Goal: Information Seeking & Learning: Understand process/instructions

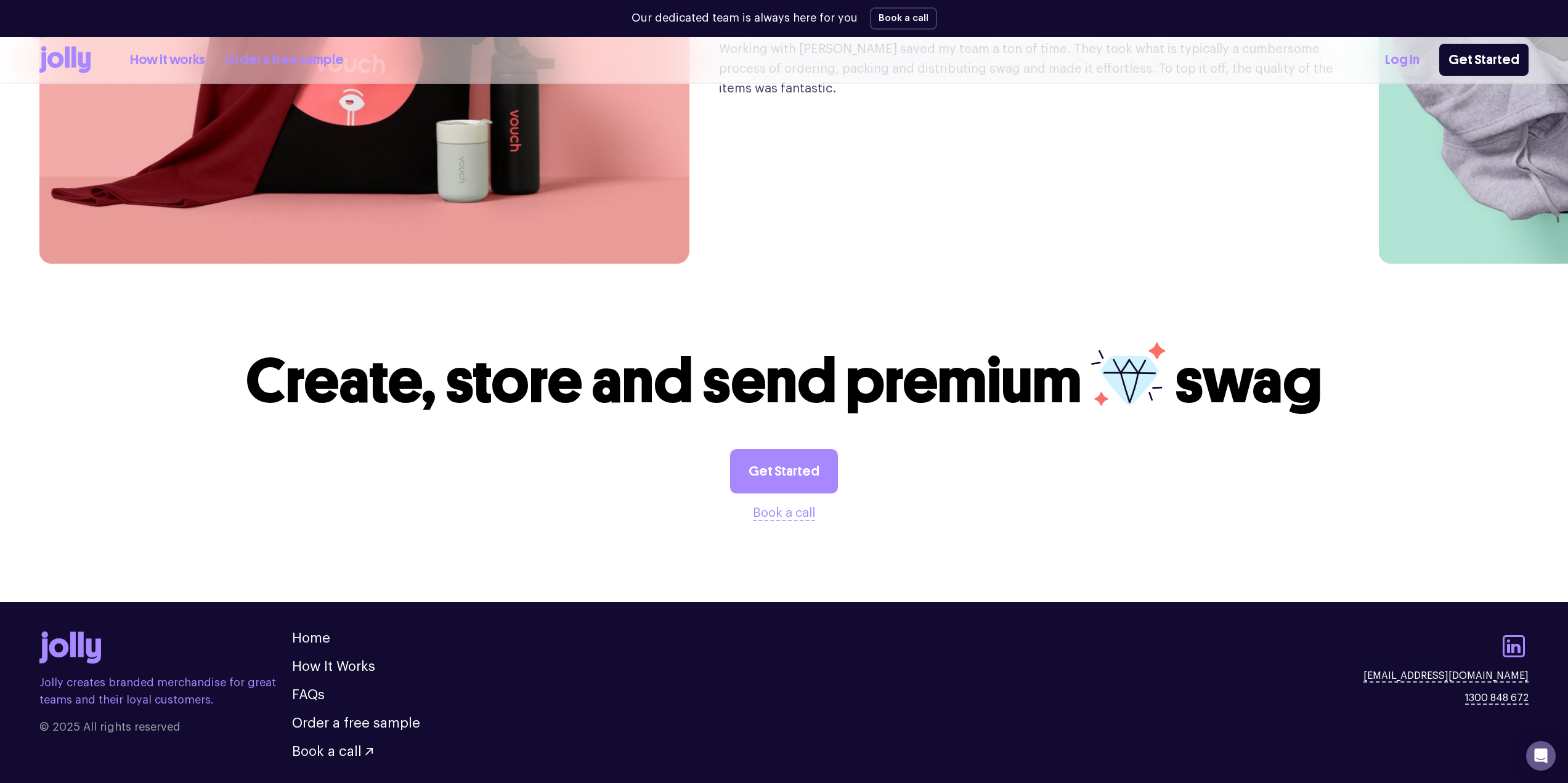
scroll to position [3508, 0]
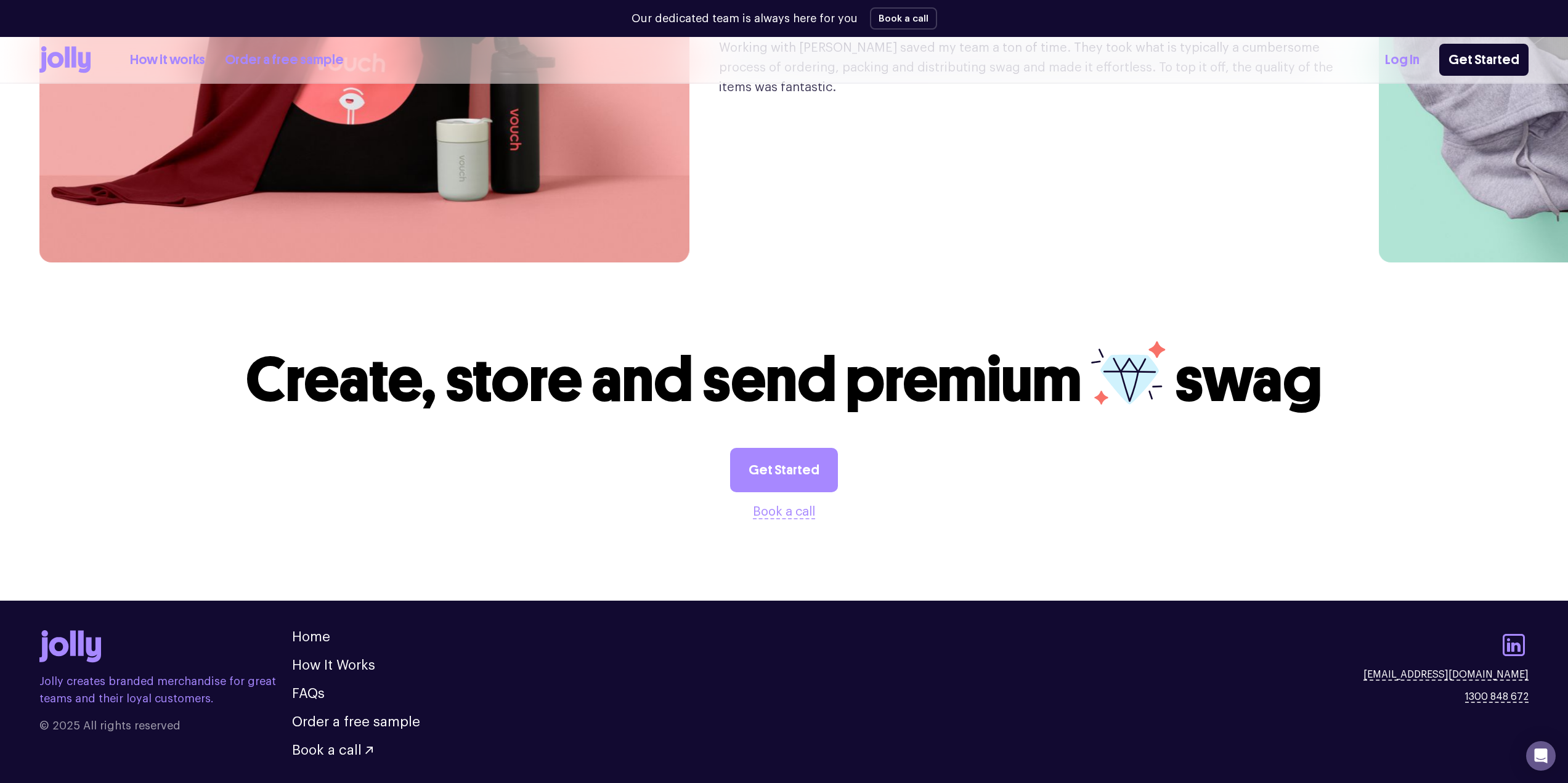
click at [113, 717] on span "© 2025 All rights reserved" at bounding box center [166, 725] width 253 height 17
click at [106, 673] on p "Jolly creates branded merchandise for great teams and their loyal customers." at bounding box center [166, 690] width 253 height 35
click at [64, 637] on icon at bounding box center [59, 647] width 19 height 19
click at [611, 653] on div "Jolly creates branded merchandise for great teams and their loyal customers. © …" at bounding box center [784, 694] width 1489 height 127
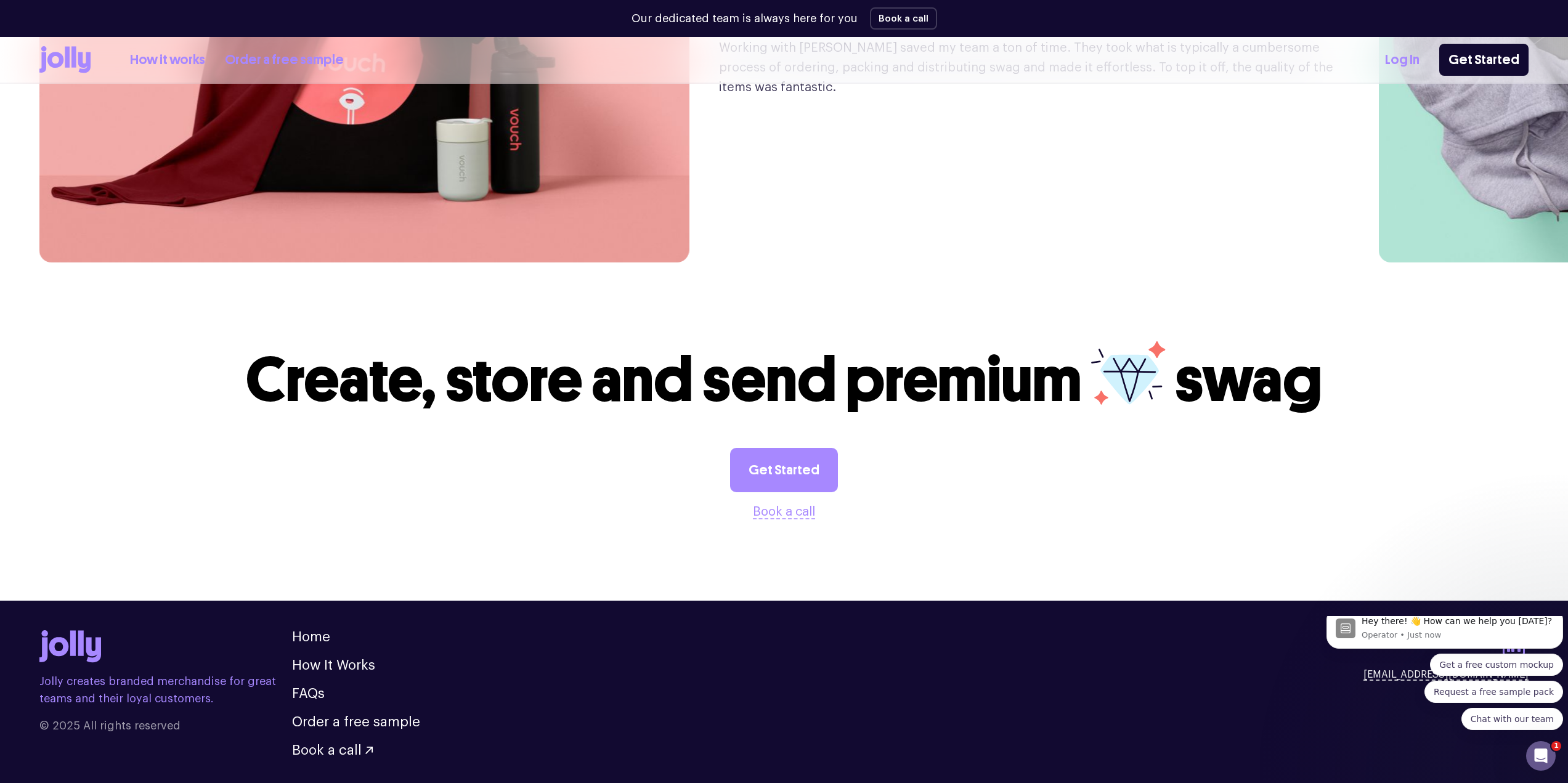
click at [49, 717] on span "© 2025 All rights reserved" at bounding box center [166, 725] width 253 height 17
click at [53, 631] on icon at bounding box center [70, 646] width 62 height 33
click at [298, 687] on link "FAQs" at bounding box center [308, 694] width 33 height 14
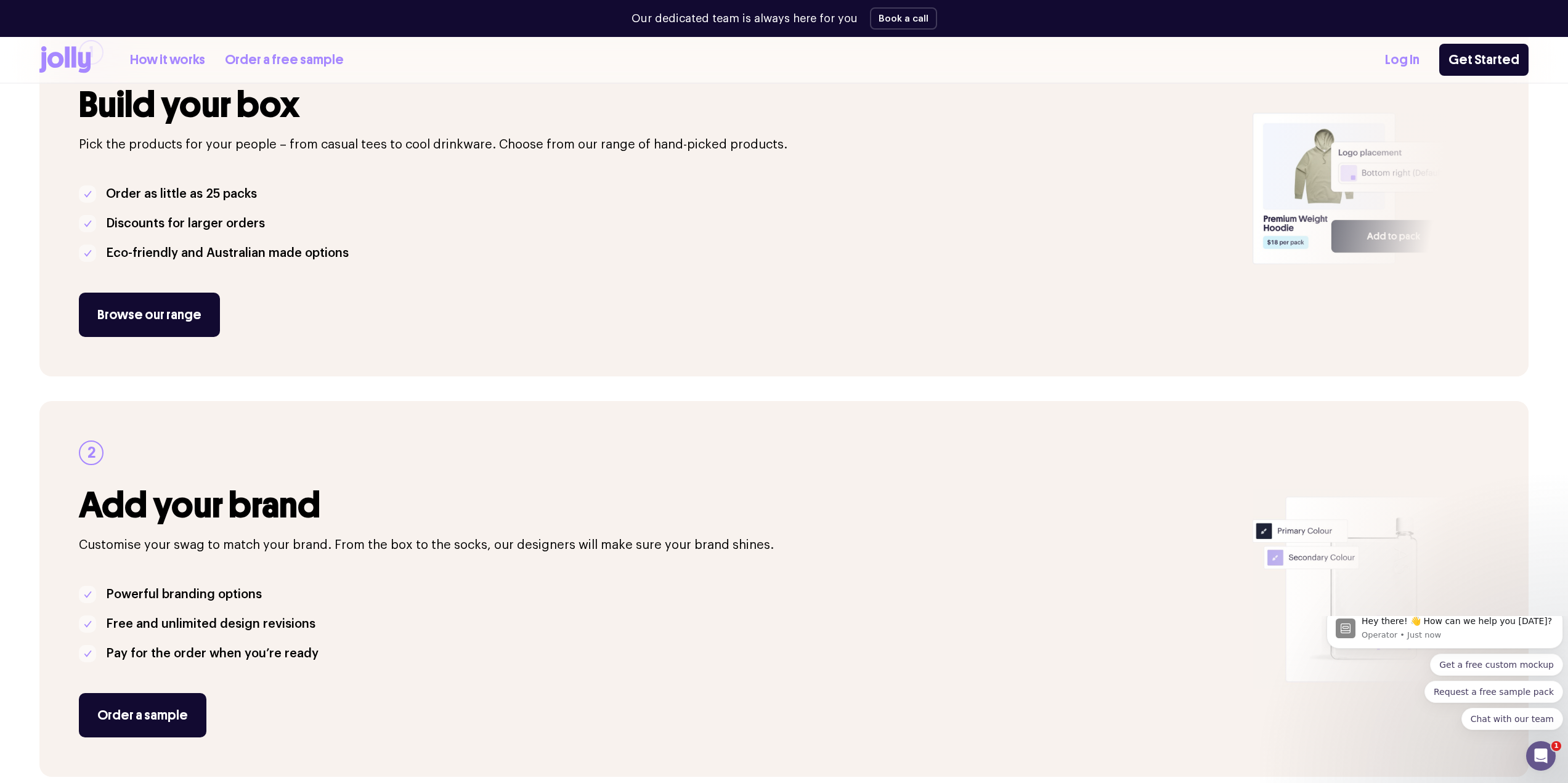
scroll to position [554, 0]
